Goal: Book appointment/travel/reservation

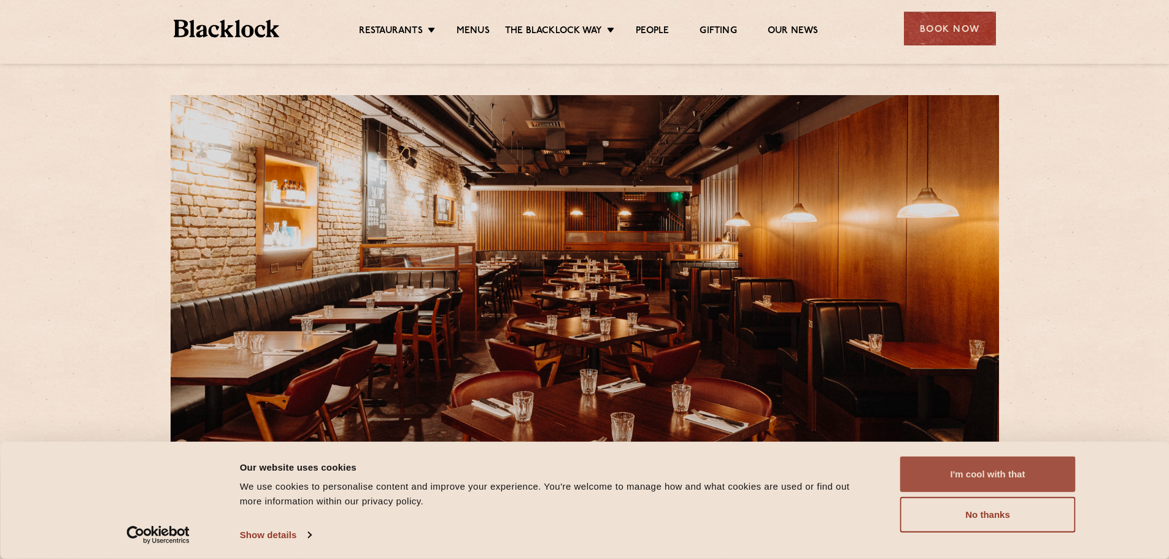
click at [988, 474] on button "I'm cool with that" at bounding box center [987, 474] width 175 height 36
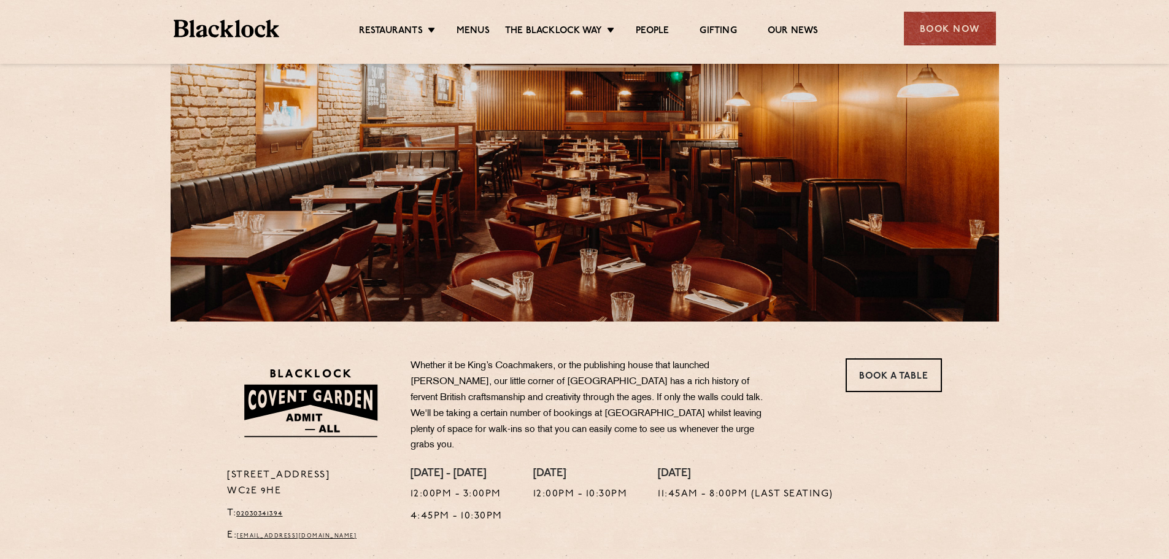
scroll to position [307, 0]
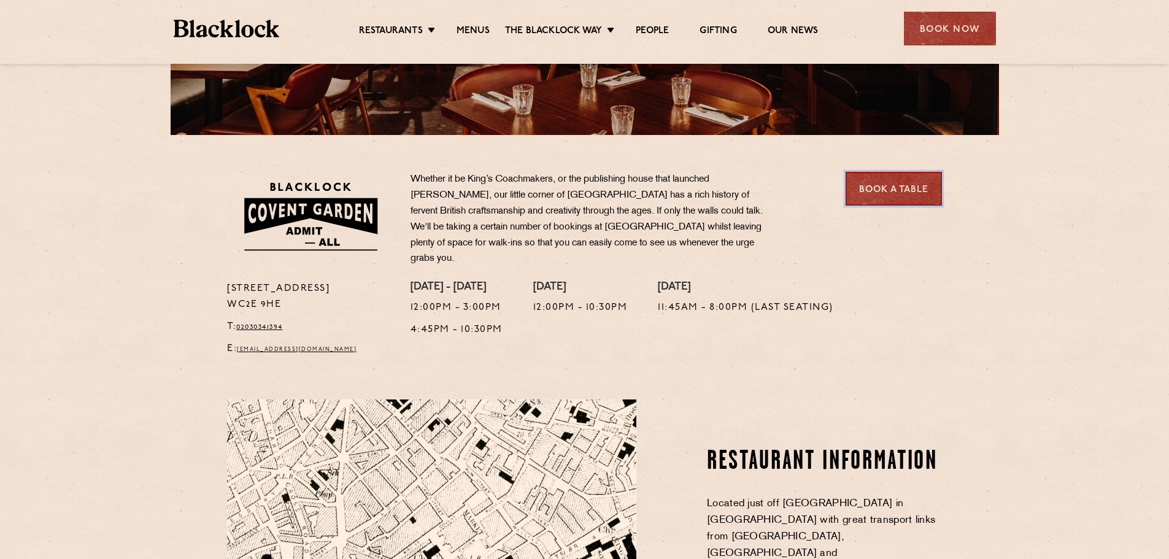
click at [897, 188] on link "Book a Table" at bounding box center [893, 189] width 96 height 34
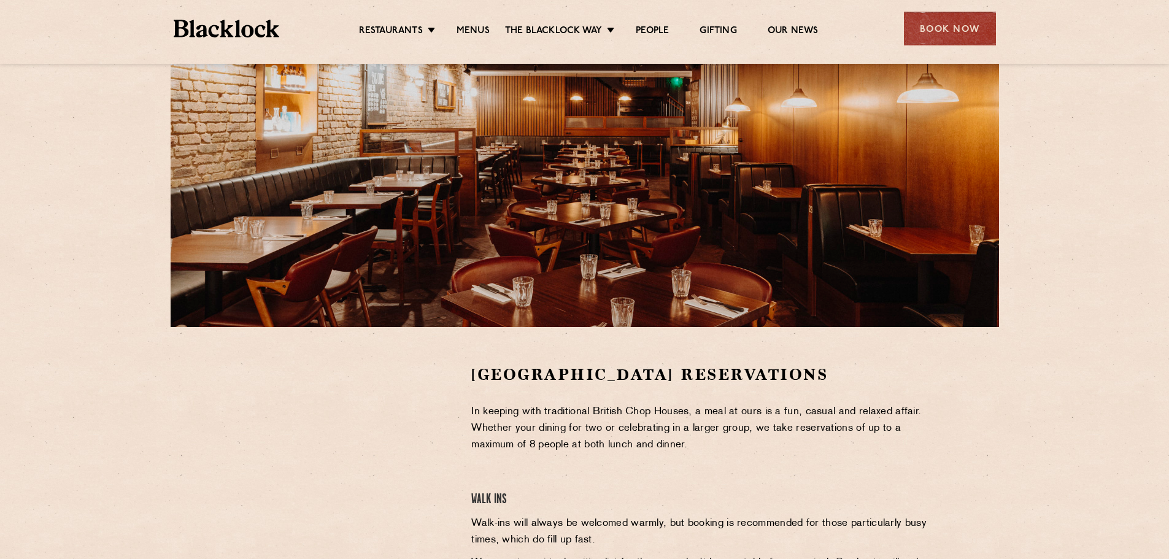
scroll to position [123, 0]
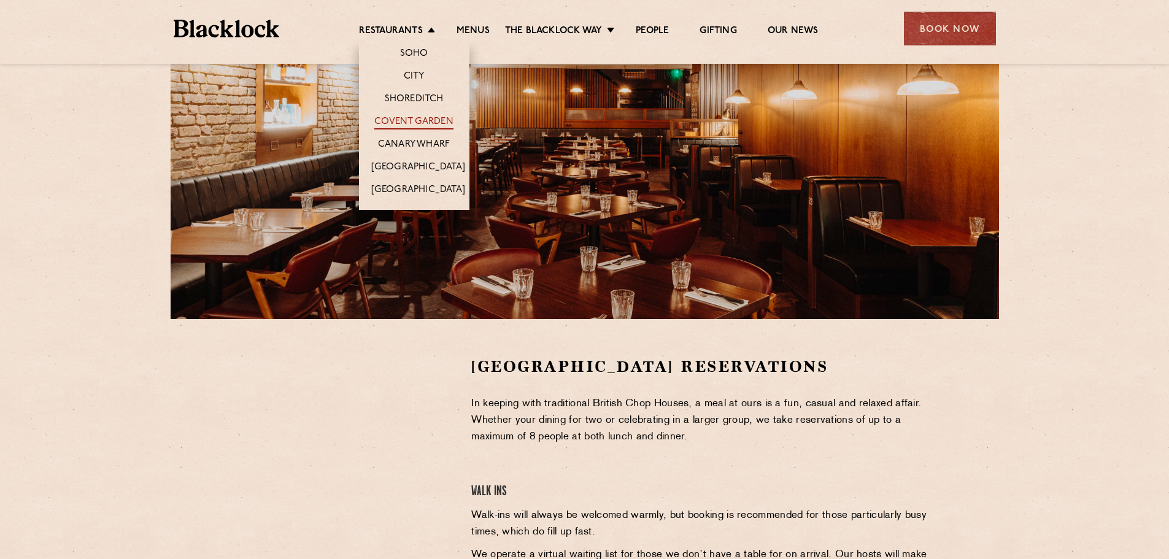
click at [424, 118] on link "Covent Garden" at bounding box center [413, 122] width 79 height 13
